Goal: Task Accomplishment & Management: Use online tool/utility

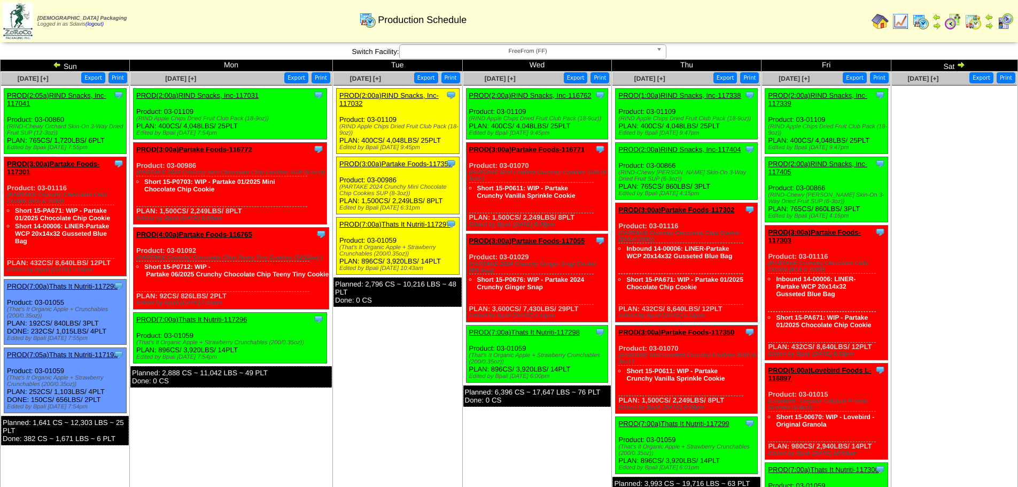
click at [432, 222] on link "PROD(7:00a)Thats It Nutriti-117297" at bounding box center [394, 224] width 111 height 8
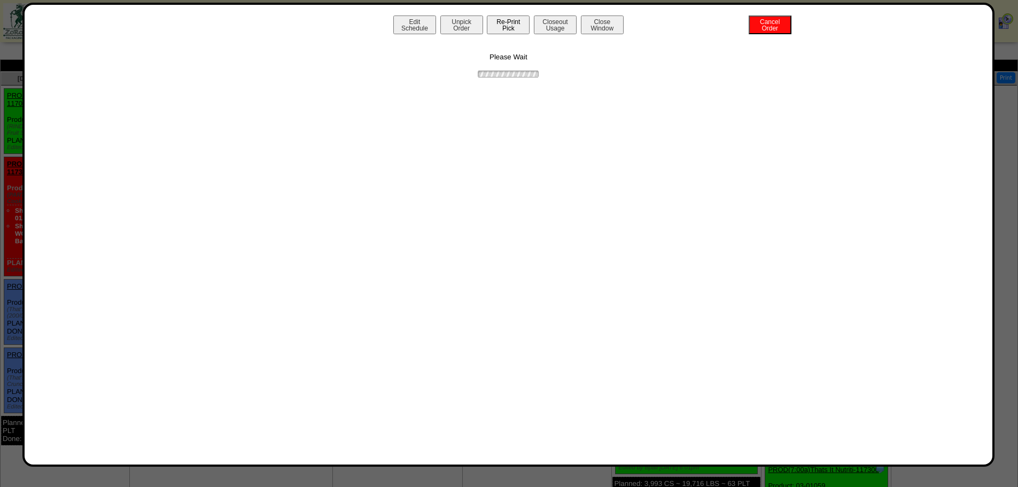
click at [513, 24] on button "Re-Print Pick" at bounding box center [508, 24] width 43 height 19
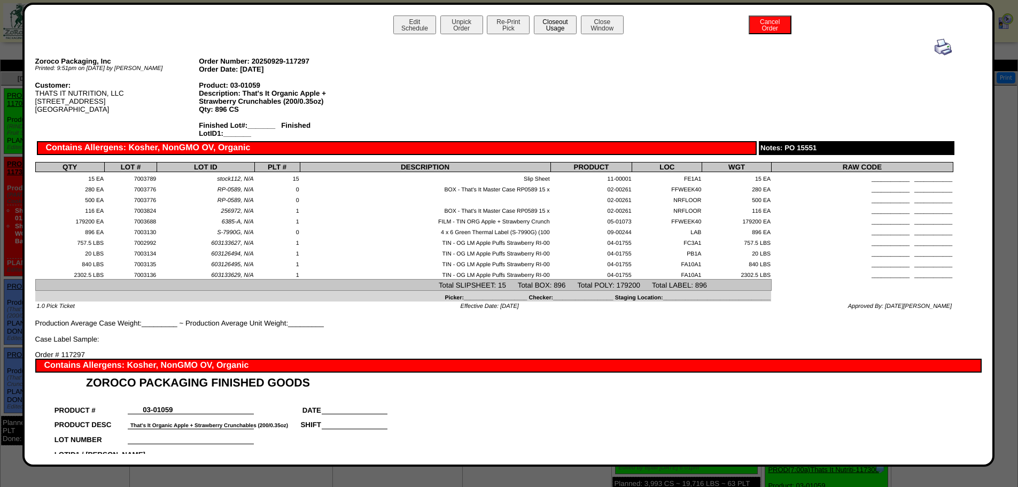
drag, startPoint x: 588, startPoint y: 23, endPoint x: 562, endPoint y: 21, distance: 25.2
click at [588, 23] on button "Close Window" at bounding box center [602, 24] width 43 height 19
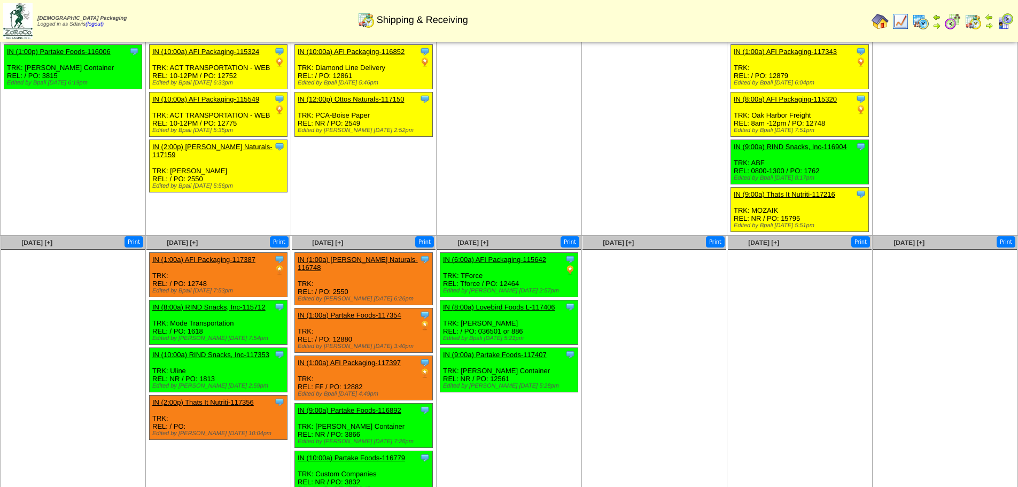
scroll to position [111, 0]
